Goal: Navigation & Orientation: Find specific page/section

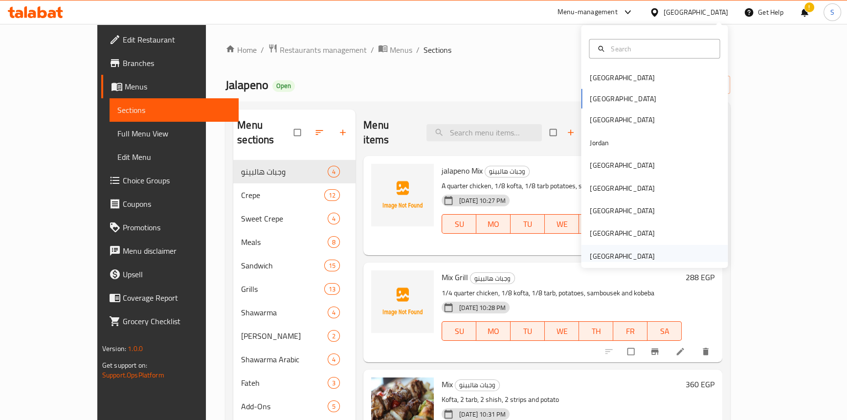
click at [601, 255] on div "[GEOGRAPHIC_DATA]" at bounding box center [622, 256] width 65 height 11
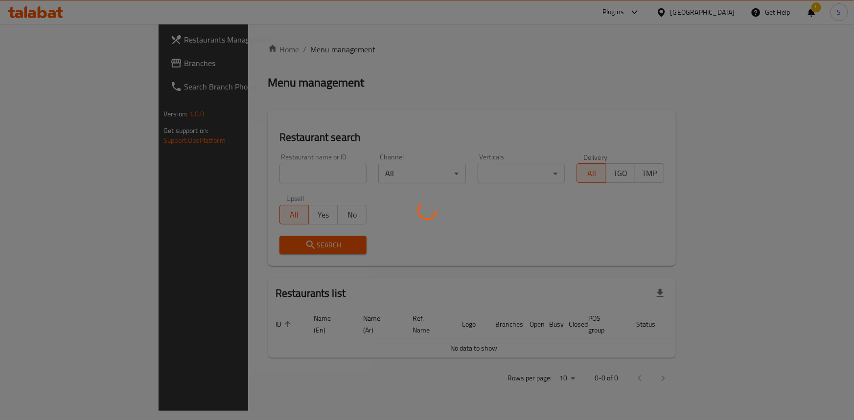
click at [67, 62] on div at bounding box center [427, 210] width 854 height 420
click at [61, 63] on div at bounding box center [427, 210] width 854 height 420
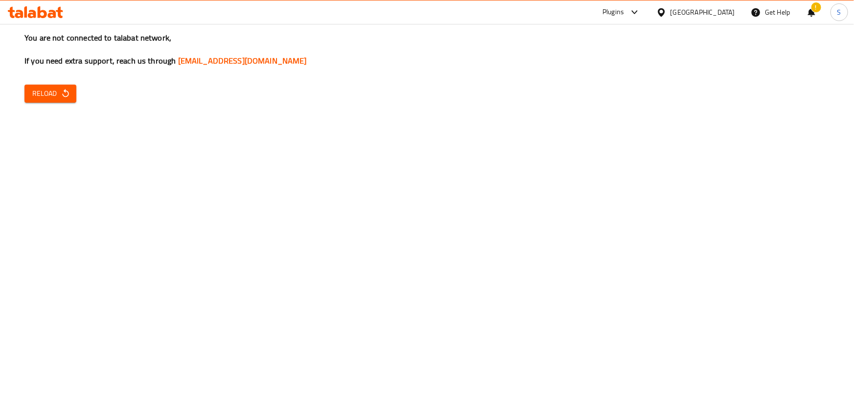
click at [61, 63] on h3 "You are not connected to talabat network, If you need extra support, reach us t…" at bounding box center [426, 49] width 805 height 34
click at [50, 98] on span "Reload" at bounding box center [50, 94] width 36 height 12
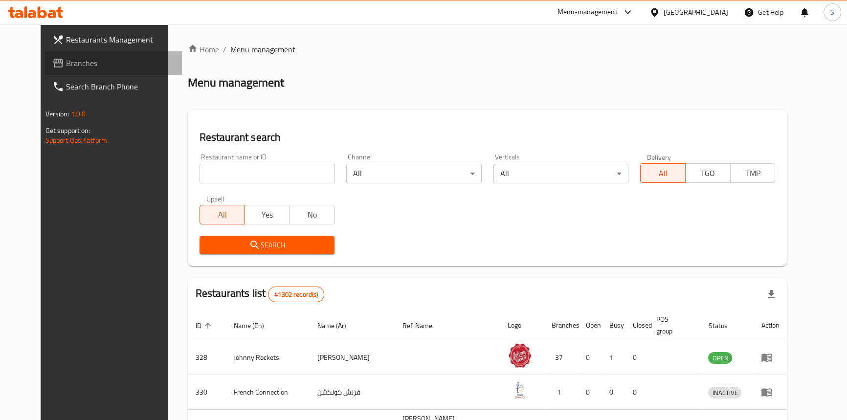
click at [72, 73] on link "Branches" at bounding box center [113, 62] width 137 height 23
